Goal: Transaction & Acquisition: Book appointment/travel/reservation

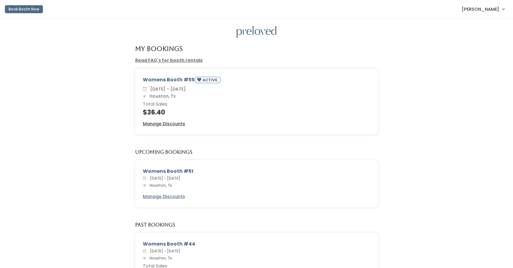
click at [470, 9] on span "[PERSON_NAME]" at bounding box center [480, 9] width 37 height 7
click at [470, 23] on link "My bookings" at bounding box center [483, 24] width 55 height 11
click at [25, 11] on button "Book Booth Now" at bounding box center [24, 9] width 38 height 8
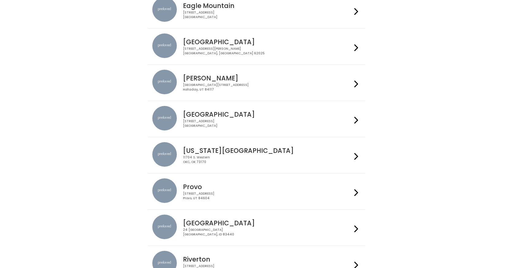
scroll to position [68, 0]
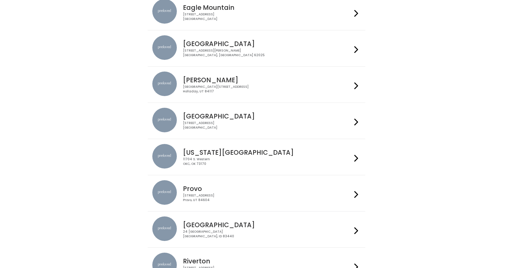
click at [262, 113] on h4 "[GEOGRAPHIC_DATA]" at bounding box center [267, 116] width 169 height 7
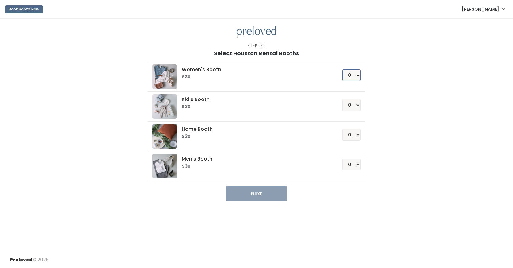
select select "1"
click at [256, 193] on button "Next" at bounding box center [256, 193] width 61 height 15
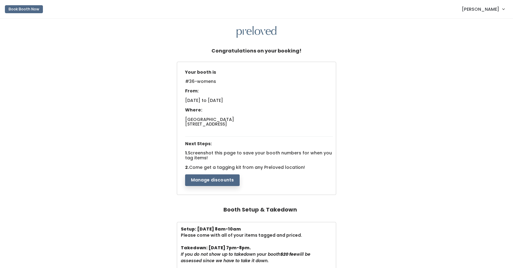
click at [27, 7] on button "Book Booth Now" at bounding box center [24, 9] width 38 height 8
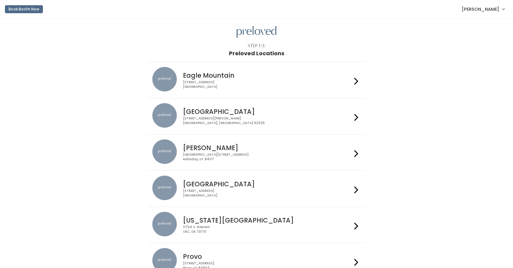
click at [198, 198] on div "Houston 3903 N Braeswood Blvd Houston, TX 77025" at bounding box center [256, 188] width 208 height 26
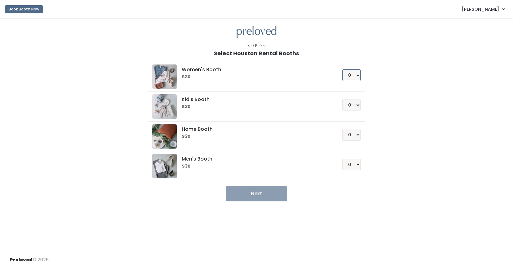
select select "1"
click at [256, 197] on button "Next" at bounding box center [256, 193] width 61 height 15
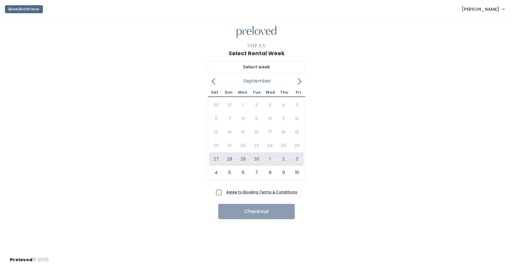
click at [301, 78] on icon at bounding box center [299, 81] width 7 height 7
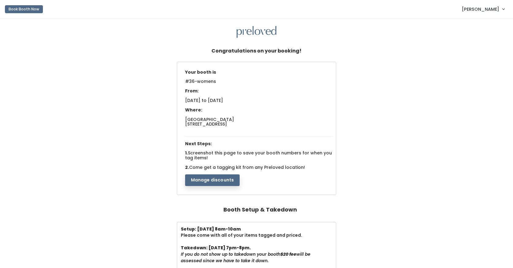
click at [36, 10] on button "Book Booth Now" at bounding box center [24, 9] width 38 height 8
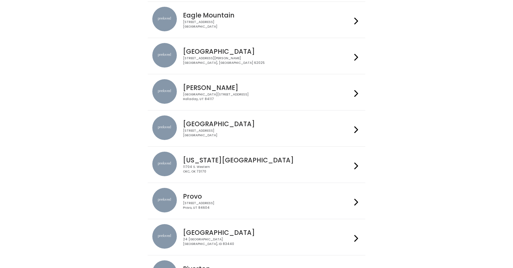
scroll to position [60, 0]
click at [266, 132] on div "3903 N Braeswood Blvd Houston, TX 77025" at bounding box center [267, 132] width 169 height 9
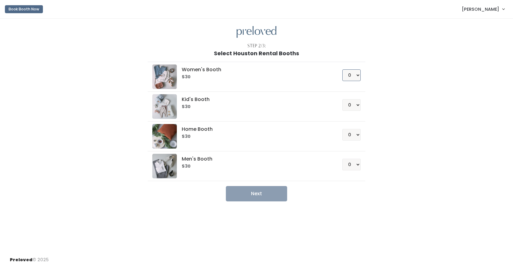
select select "1"
click at [256, 189] on button "Next" at bounding box center [256, 193] width 61 height 15
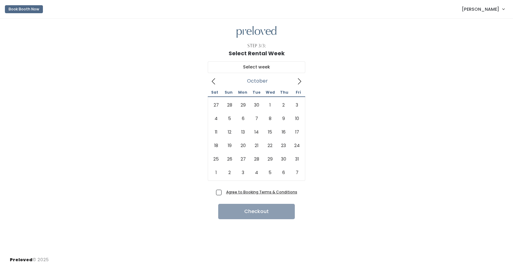
click at [300, 77] on span at bounding box center [300, 81] width 12 height 10
type input "[DATE] to [DATE]"
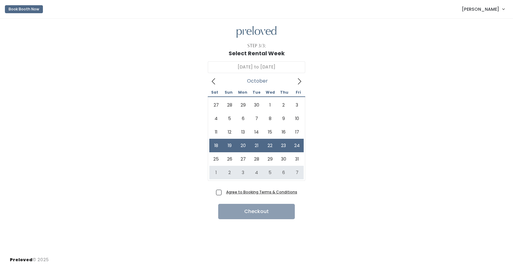
click at [224, 192] on span "Agree to Booking Terms & Conditions" at bounding box center [261, 192] width 74 height 6
click at [224, 192] on input "Agree to Booking Terms & Conditions" at bounding box center [226, 191] width 4 height 4
checkbox input "true"
click at [245, 214] on button "Checkout" at bounding box center [256, 211] width 77 height 15
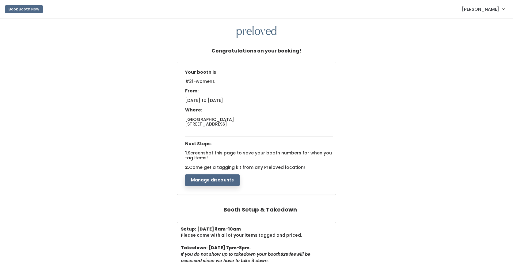
click at [471, 10] on span "[PERSON_NAME]" at bounding box center [480, 9] width 37 height 7
click at [471, 25] on link "My bookings" at bounding box center [483, 24] width 55 height 11
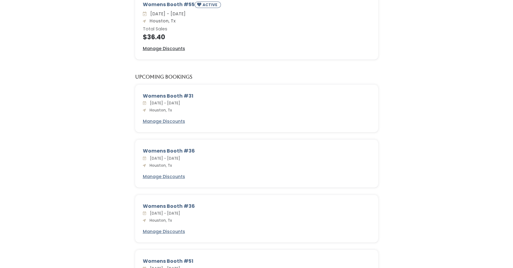
scroll to position [75, 0]
drag, startPoint x: 202, startPoint y: 101, endPoint x: 150, endPoint y: 102, distance: 52.8
click at [150, 102] on div "[DATE] - [DATE] [GEOGRAPHIC_DATA], Tx" at bounding box center [257, 106] width 228 height 13
copy span "[DATE] - [DATE]"
drag, startPoint x: 199, startPoint y: 155, endPoint x: 157, endPoint y: 157, distance: 42.6
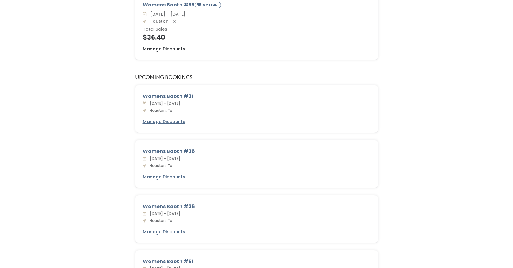
click at [157, 157] on span "[DATE] - [DATE]" at bounding box center [163, 158] width 33 height 5
copy span "[DATE] - [DATE]"
drag, startPoint x: 200, startPoint y: 209, endPoint x: 158, endPoint y: 208, distance: 42.3
click at [158, 211] on span "[DATE] - [DATE]" at bounding box center [163, 213] width 33 height 5
copy span "[DATE] - [DATE]"
